Goal: Obtain resource: Download file/media

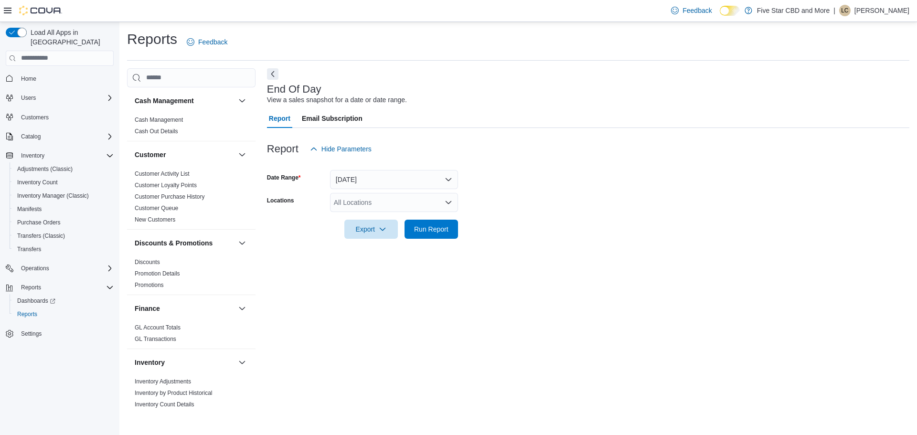
click at [381, 208] on div "All Locations" at bounding box center [394, 202] width 128 height 19
click at [375, 226] on button "[STREET_ADDRESS][PERSON_NAME]" at bounding box center [394, 233] width 128 height 14
click at [429, 232] on span "Run Report" at bounding box center [431, 229] width 34 height 10
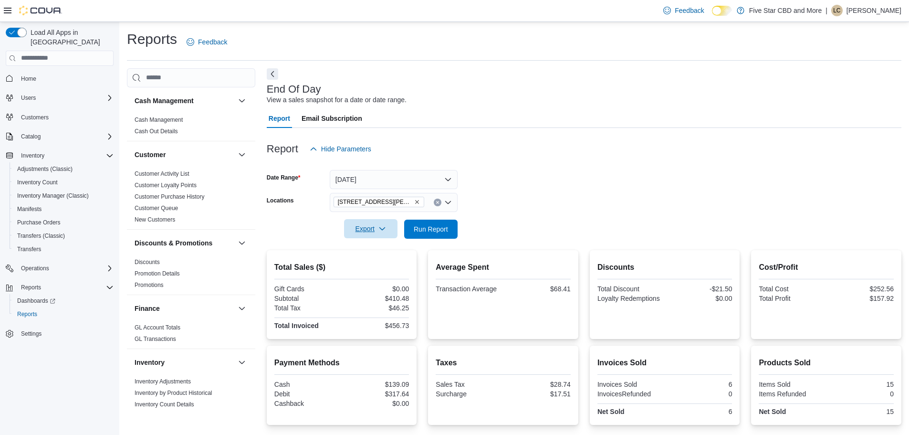
click at [388, 232] on span "Export" at bounding box center [371, 228] width 42 height 19
click at [386, 269] on span "Export to Pdf" at bounding box center [372, 267] width 43 height 8
